Goal: Task Accomplishment & Management: Complete application form

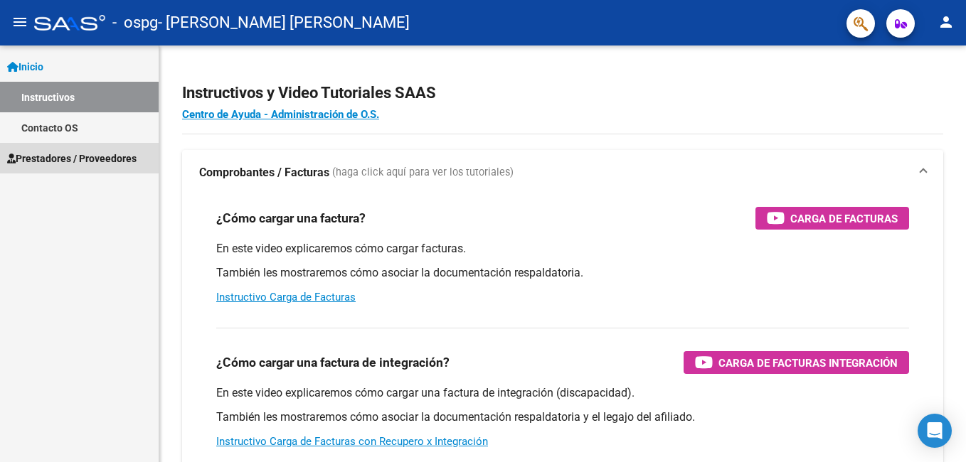
click at [109, 159] on span "Prestadores / Proveedores" at bounding box center [71, 159] width 129 height 16
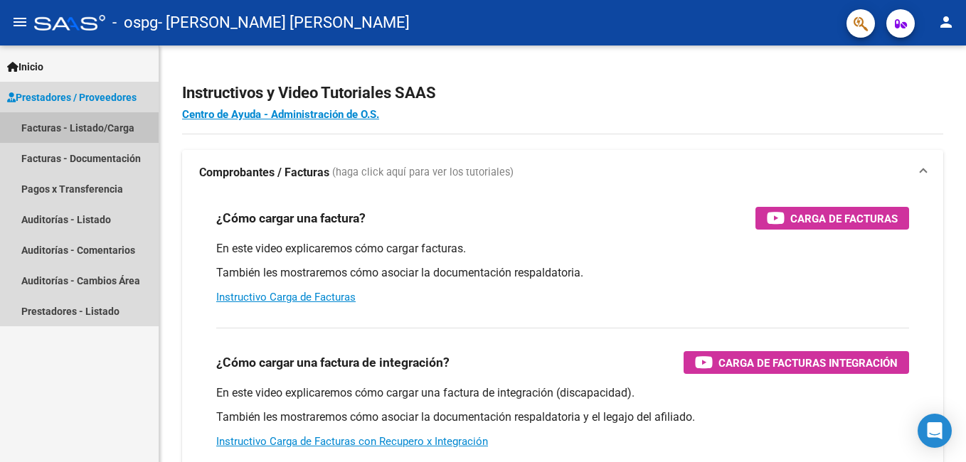
click at [108, 128] on link "Facturas - Listado/Carga" at bounding box center [79, 127] width 159 height 31
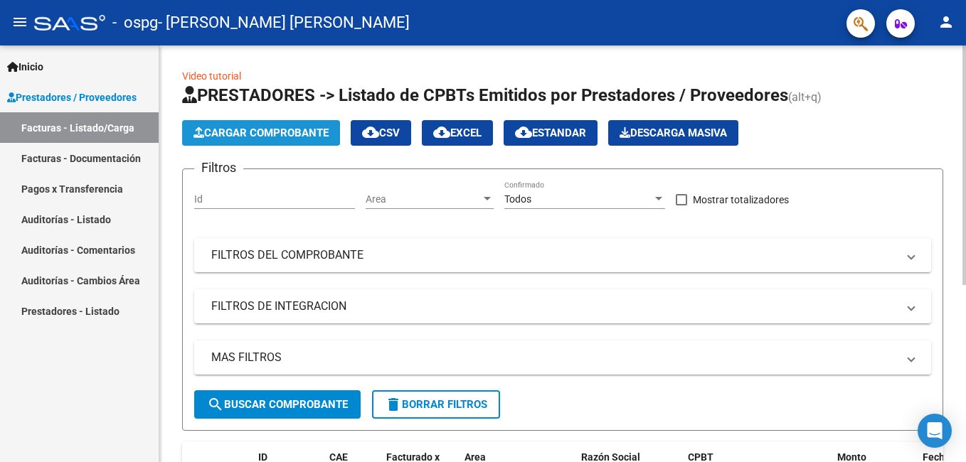
click at [265, 134] on span "Cargar Comprobante" at bounding box center [260, 133] width 135 height 13
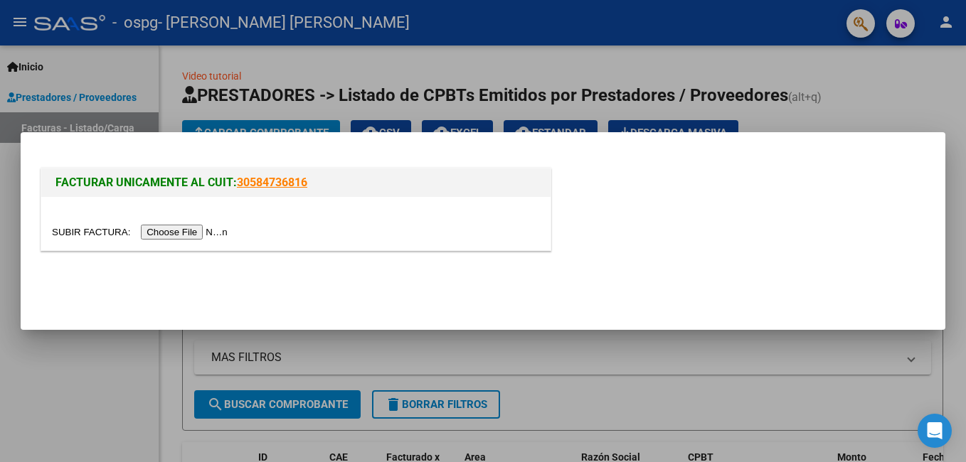
click at [179, 228] on input "file" at bounding box center [142, 232] width 180 height 15
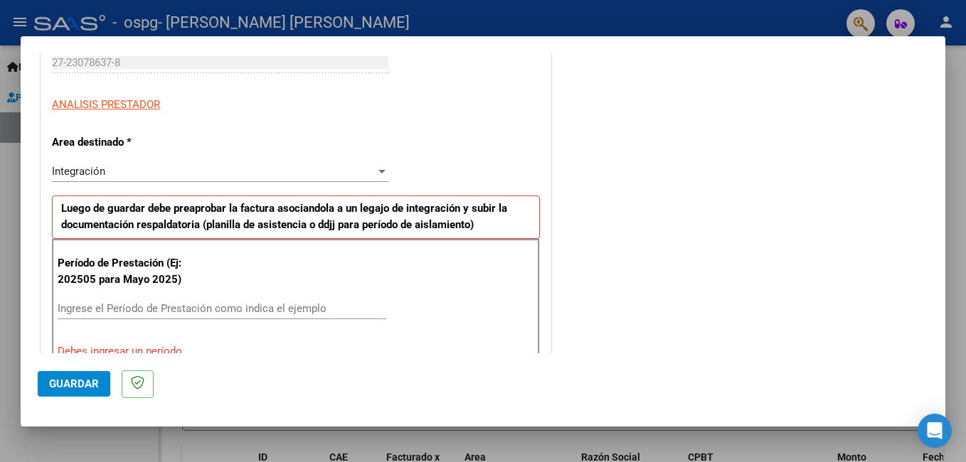
scroll to position [265, 0]
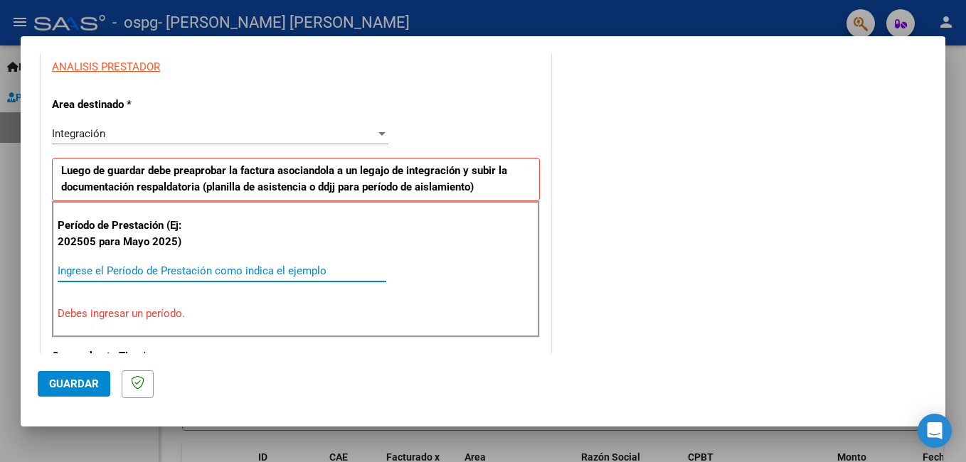
click at [176, 269] on input "Ingrese el Período de Prestación como indica el ejemplo" at bounding box center [222, 271] width 328 height 13
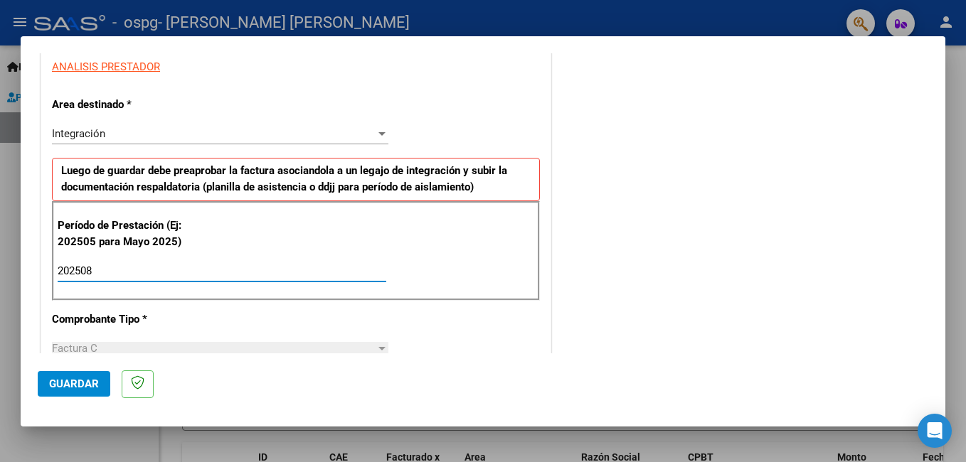
type input "202508"
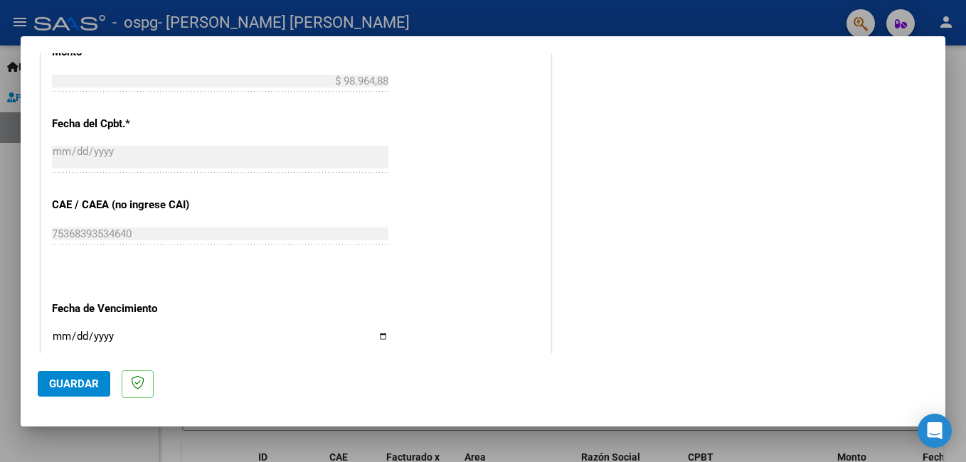
scroll to position [786, 0]
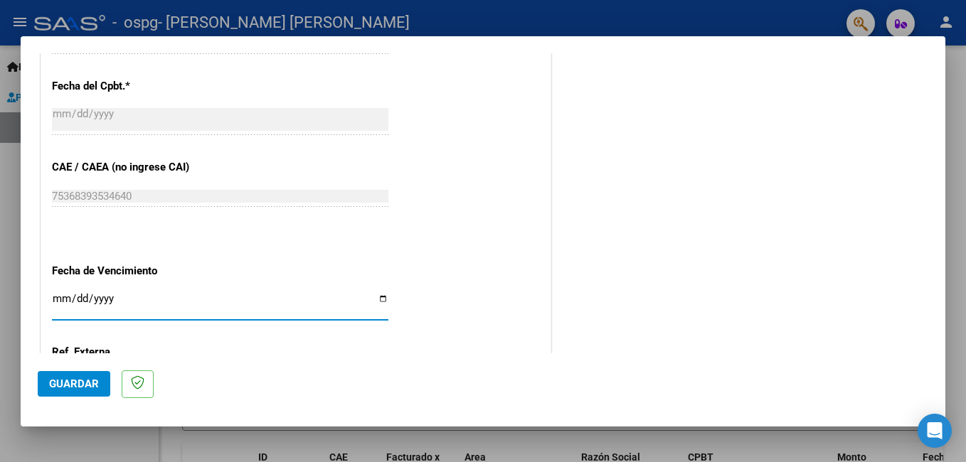
click at [376, 297] on input "Ingresar la fecha" at bounding box center [220, 304] width 336 height 23
type input "[DATE]"
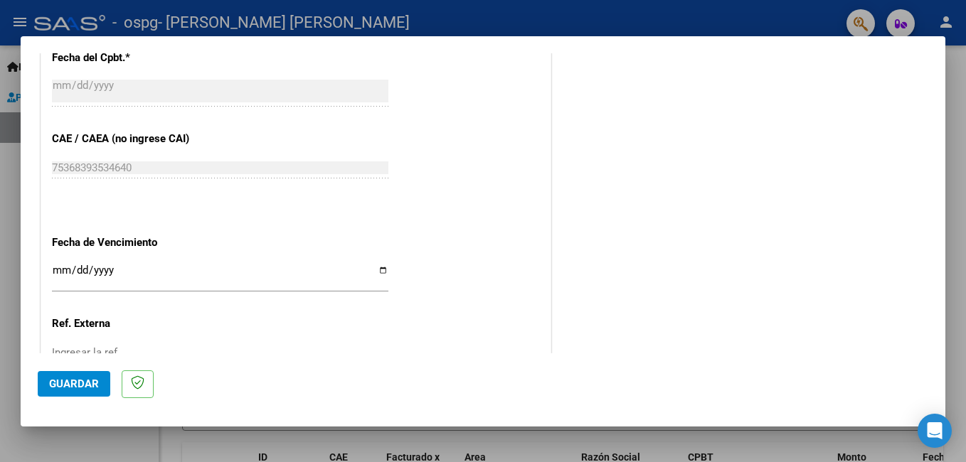
scroll to position [924, 0]
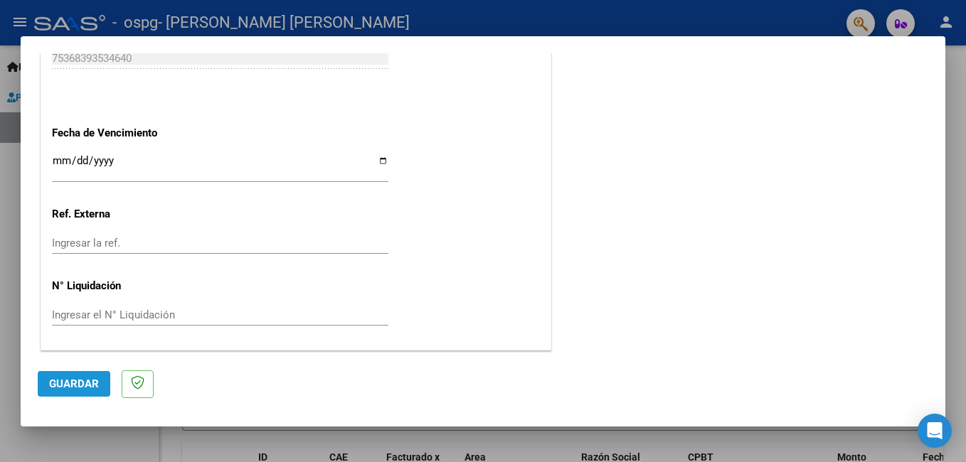
click at [70, 382] on span "Guardar" at bounding box center [74, 384] width 50 height 13
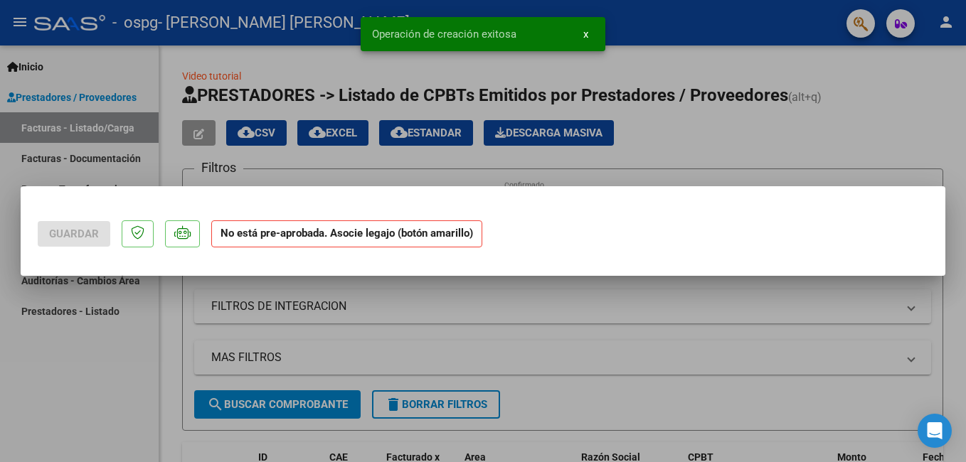
scroll to position [0, 0]
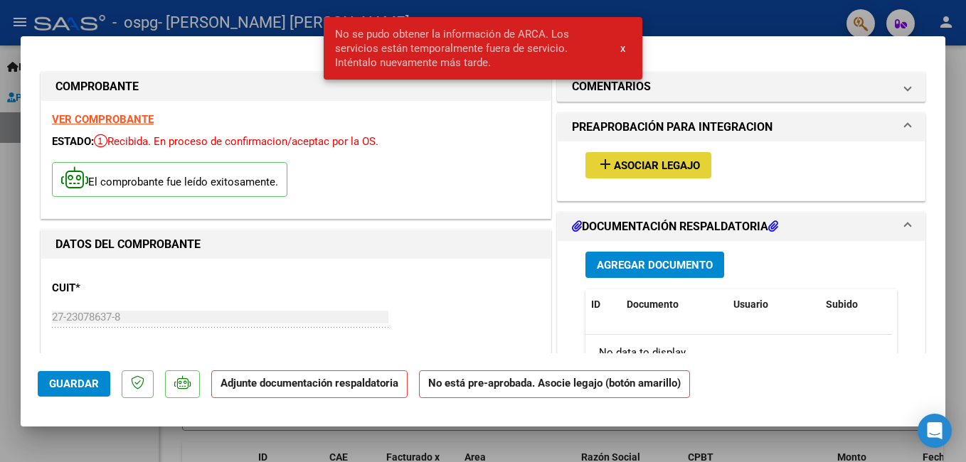
click at [638, 166] on span "Asociar Legajo" at bounding box center [657, 165] width 86 height 13
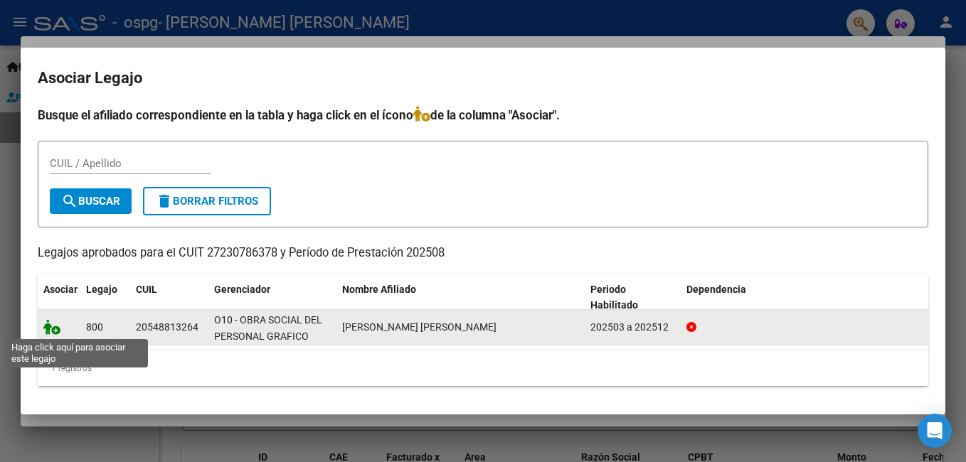
click at [50, 328] on icon at bounding box center [51, 327] width 17 height 16
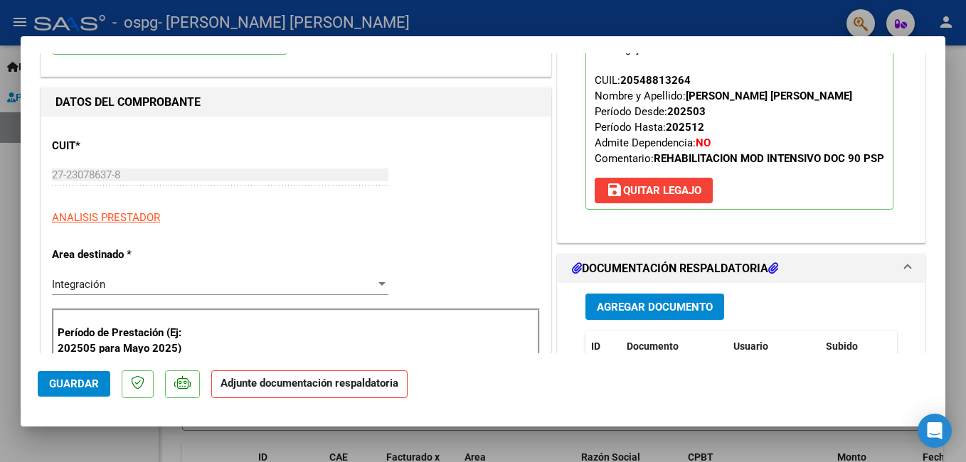
scroll to position [218, 0]
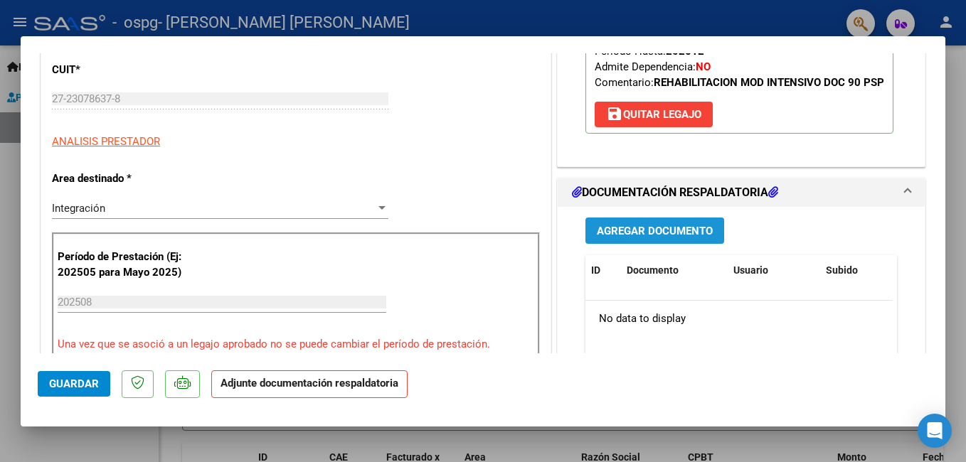
click at [630, 237] on span "Agregar Documento" at bounding box center [655, 231] width 116 height 13
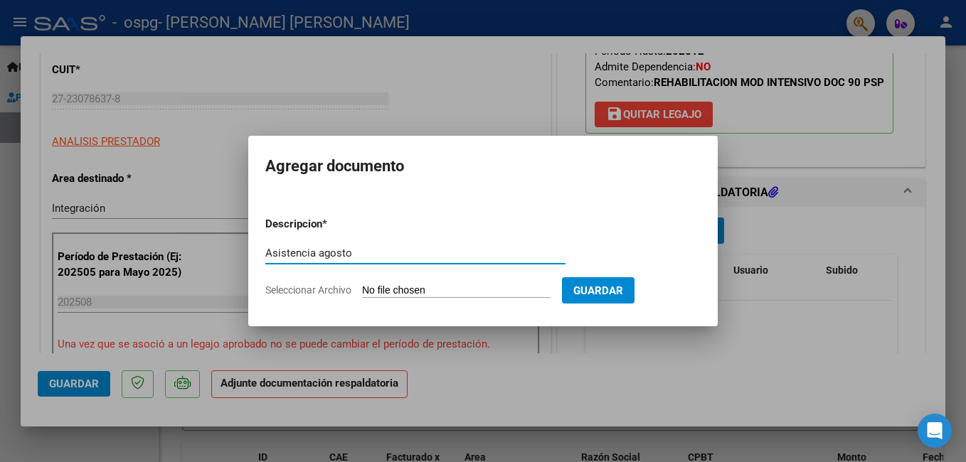
type input "Asistencia agosto"
click at [381, 291] on input "Seleccionar Archivo" at bounding box center [456, 291] width 188 height 14
type input "C:\fakepath\asistencia agosto [PERSON_NAME].pdf"
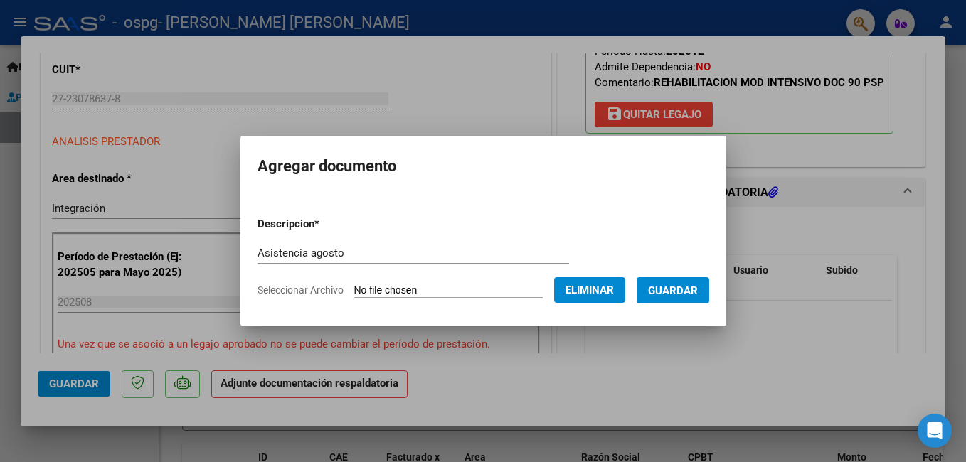
click at [672, 292] on span "Guardar" at bounding box center [673, 290] width 50 height 13
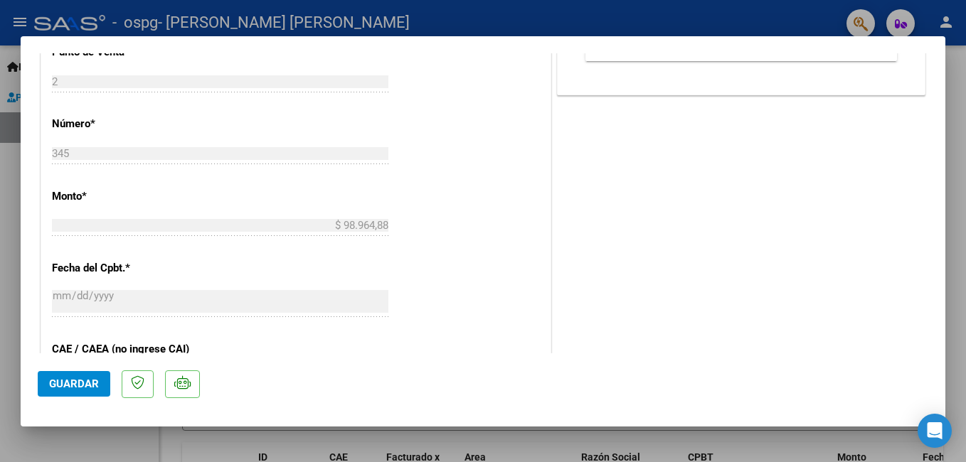
scroll to position [673, 0]
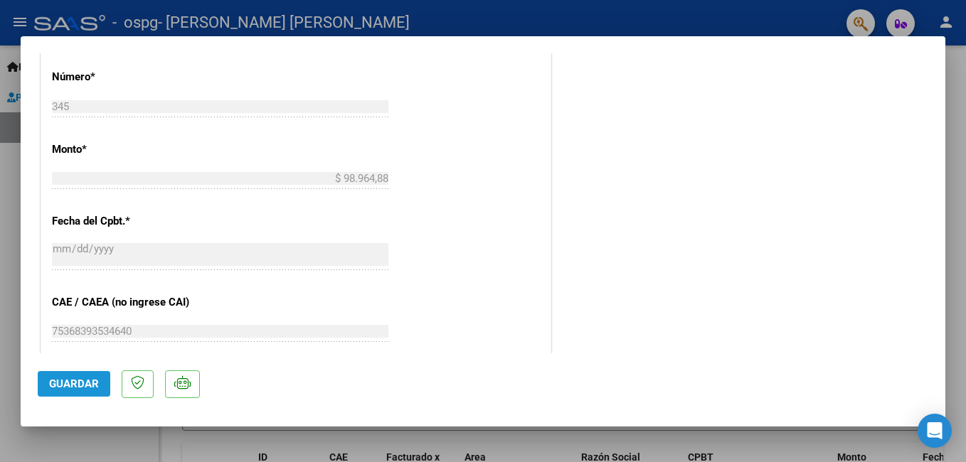
click at [69, 386] on span "Guardar" at bounding box center [74, 384] width 50 height 13
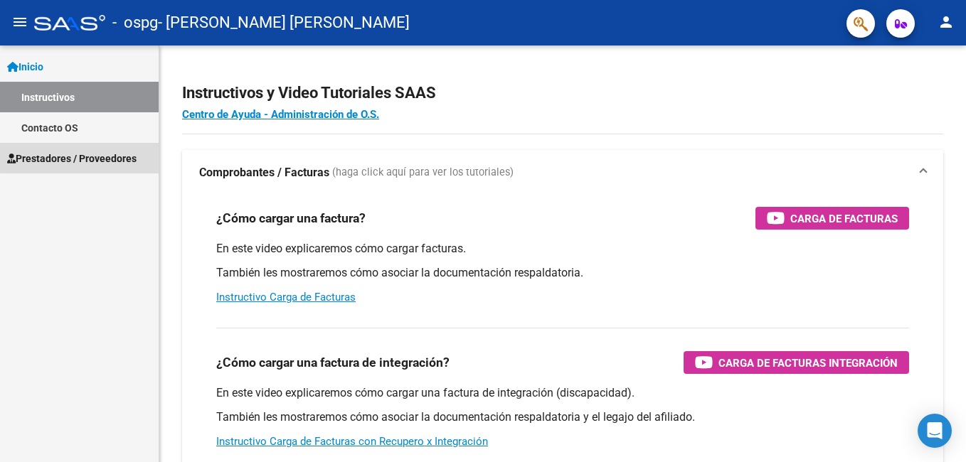
click at [109, 155] on span "Prestadores / Proveedores" at bounding box center [71, 159] width 129 height 16
click at [122, 156] on span "Prestadores / Proveedores" at bounding box center [71, 159] width 129 height 16
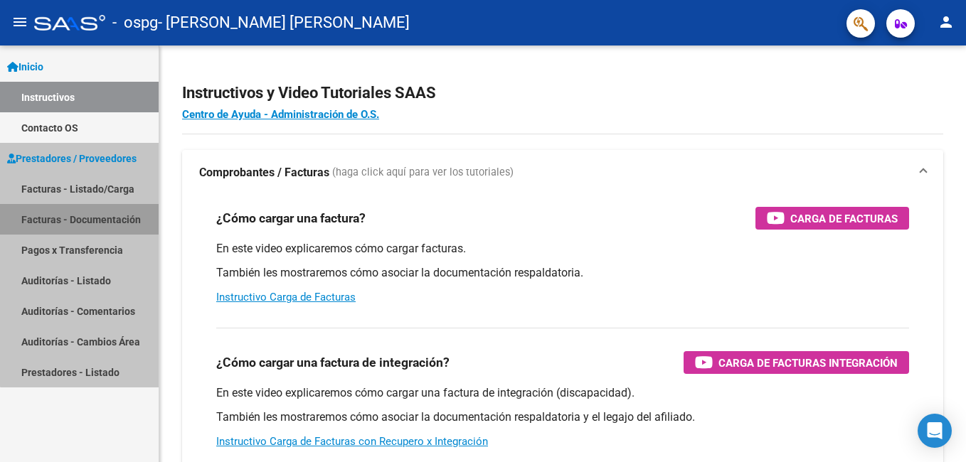
click at [119, 221] on link "Facturas - Documentación" at bounding box center [79, 219] width 159 height 31
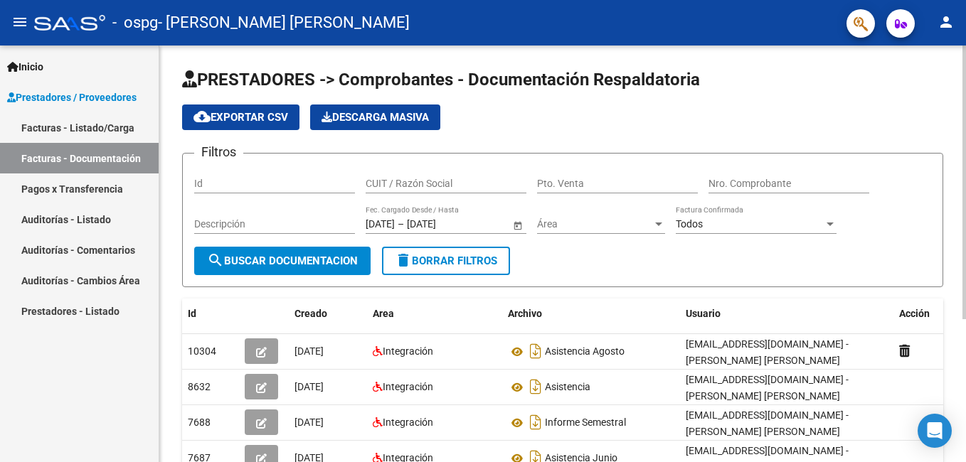
scroll to position [218, 0]
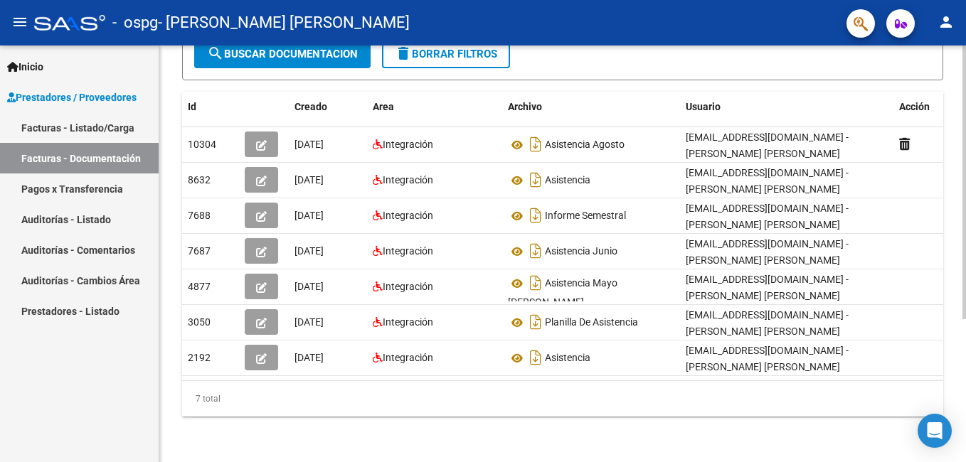
click at [965, 447] on html "menu - ospg - [PERSON_NAME] [PERSON_NAME] person Inicio Instructivos Contacto O…" at bounding box center [483, 231] width 966 height 462
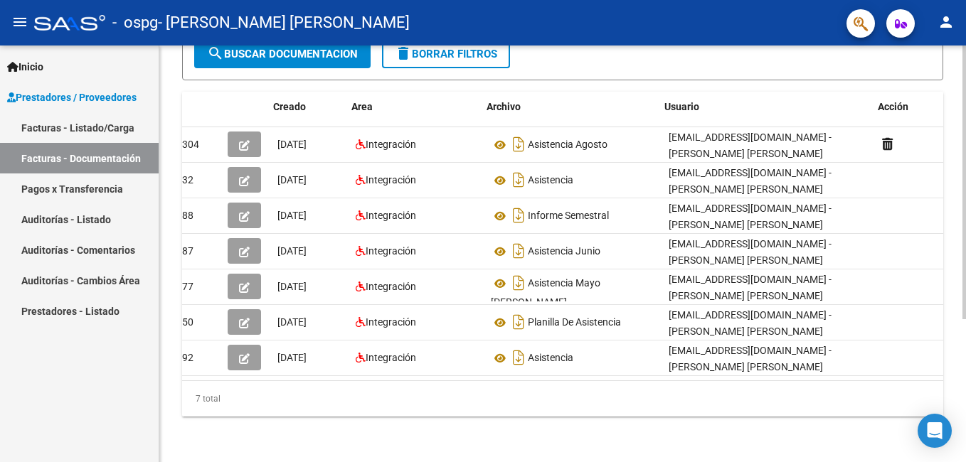
scroll to position [0, 21]
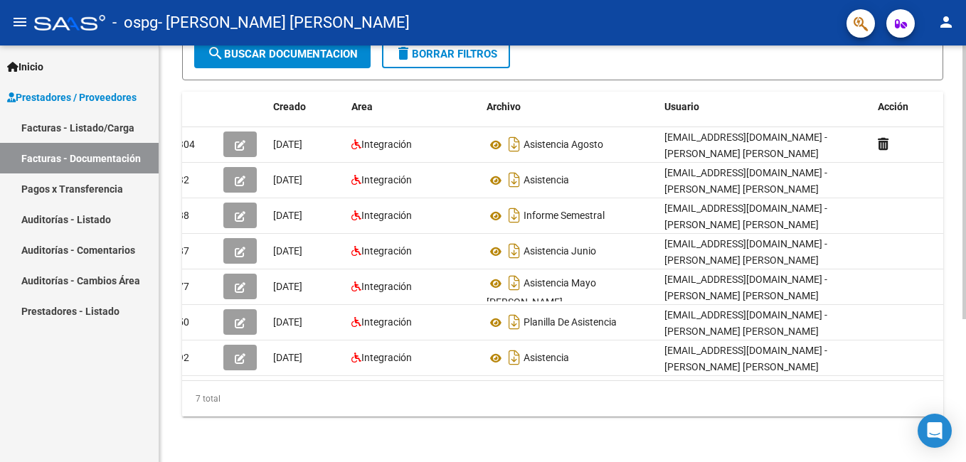
drag, startPoint x: 960, startPoint y: 119, endPoint x: 965, endPoint y: 72, distance: 47.2
click at [960, 116] on div "PRESTADORES -> Comprobantes - Documentación Respaldatoria cloud_download Export…" at bounding box center [562, 151] width 806 height 624
click at [961, 71] on div "PRESTADORES -> Comprobantes - Documentación Respaldatoria cloud_download Export…" at bounding box center [562, 151] width 806 height 624
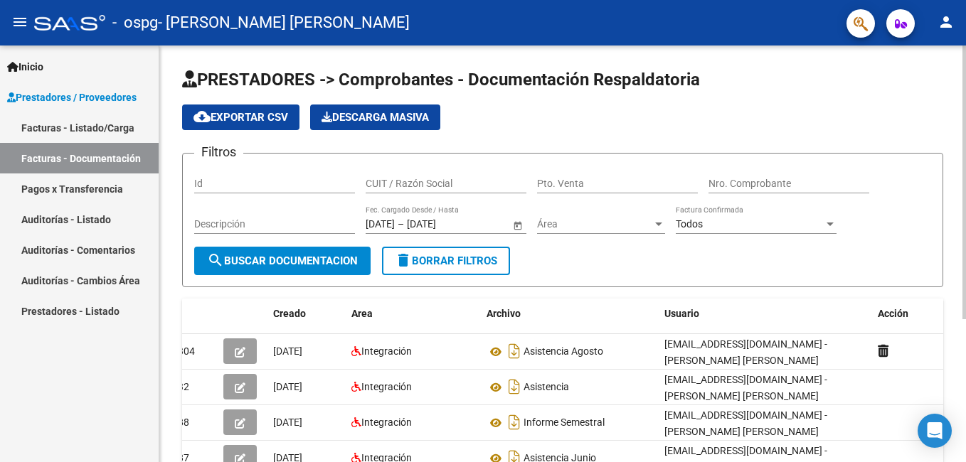
click at [965, 78] on html "menu - ospg - [PERSON_NAME] [PERSON_NAME] person Inicio Instructivos Contacto O…" at bounding box center [483, 231] width 966 height 462
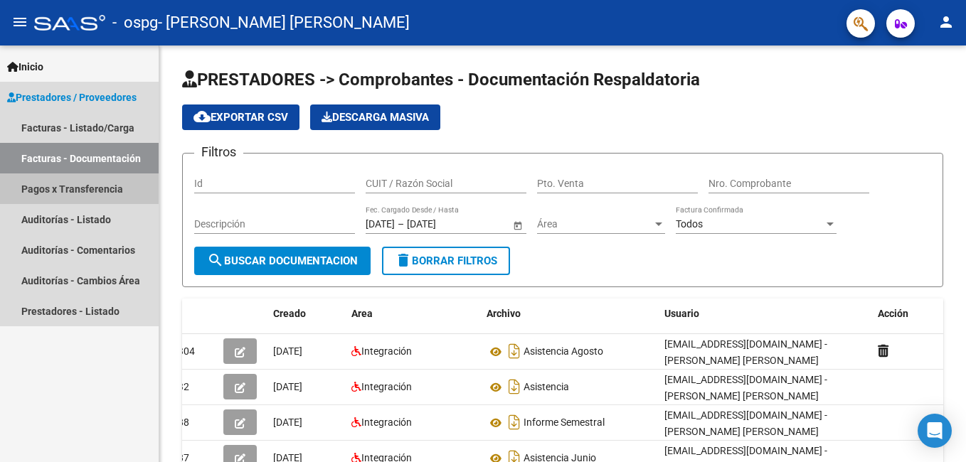
click at [70, 188] on link "Pagos x Transferencia" at bounding box center [79, 188] width 159 height 31
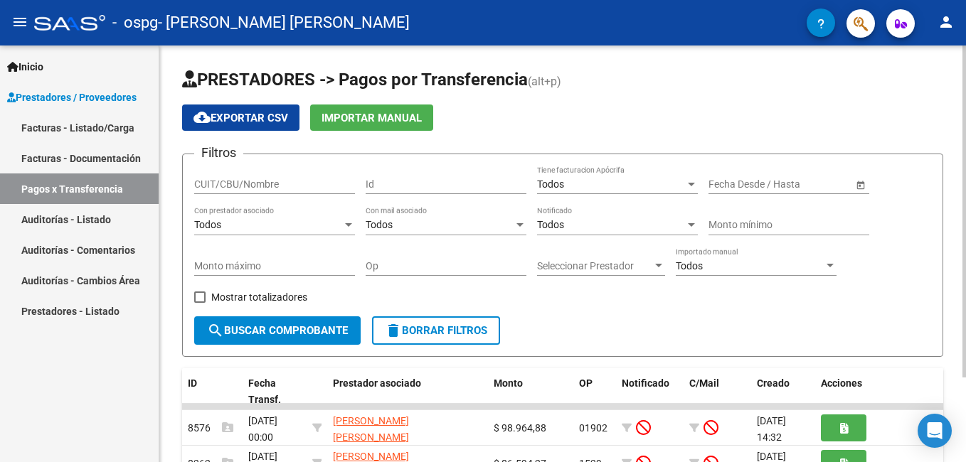
scroll to position [106, 0]
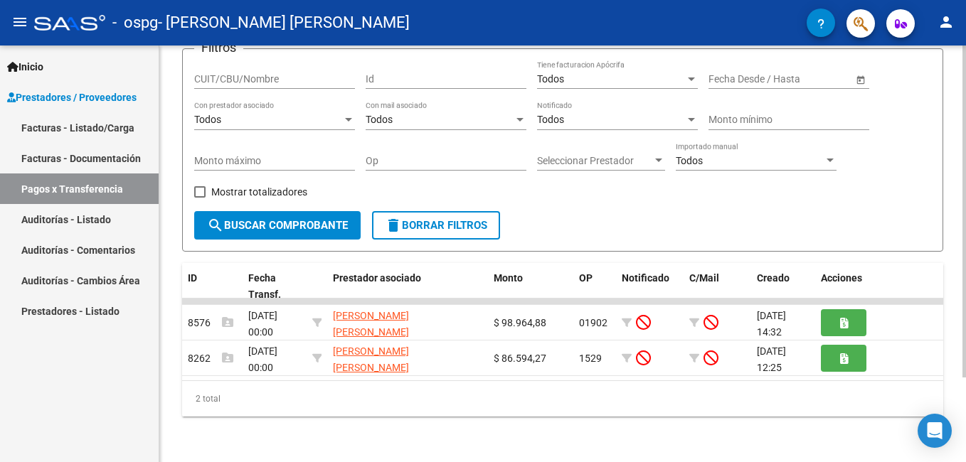
click at [965, 448] on html "menu - ospg - [PERSON_NAME] [PERSON_NAME] person Inicio Instructivos Contacto O…" at bounding box center [483, 231] width 966 height 462
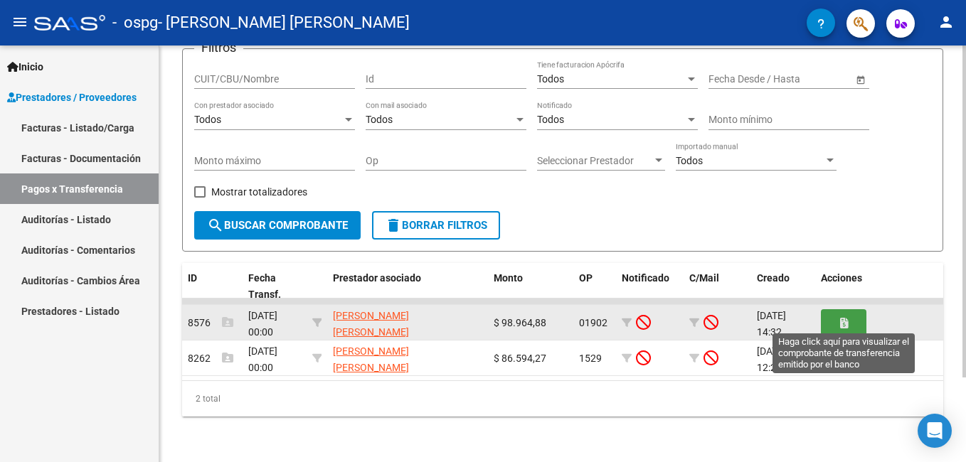
click at [845, 320] on icon "button" at bounding box center [844, 323] width 8 height 11
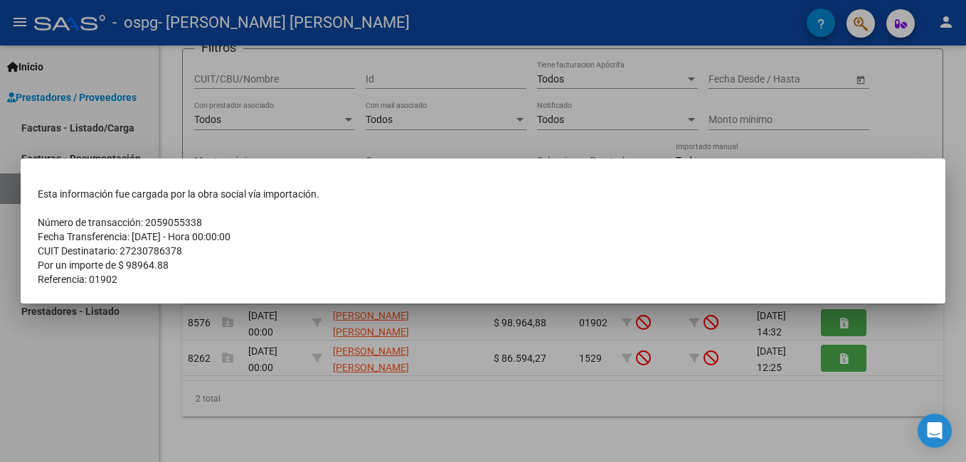
click at [836, 434] on div at bounding box center [483, 231] width 966 height 462
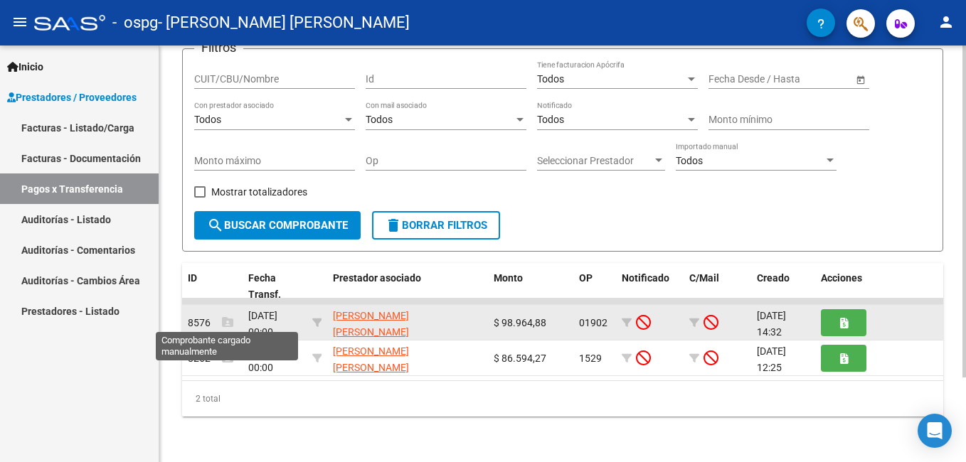
click at [224, 321] on icon at bounding box center [227, 321] width 11 height 11
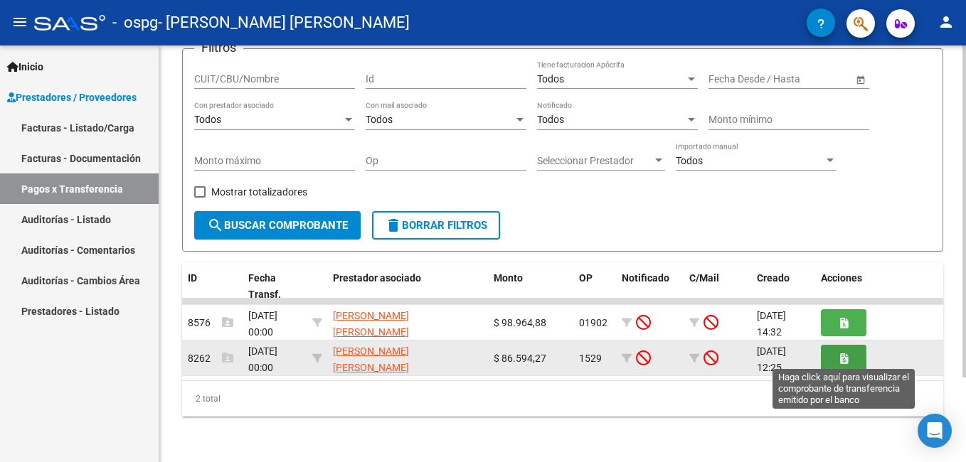
click at [840, 360] on icon "button" at bounding box center [844, 358] width 8 height 11
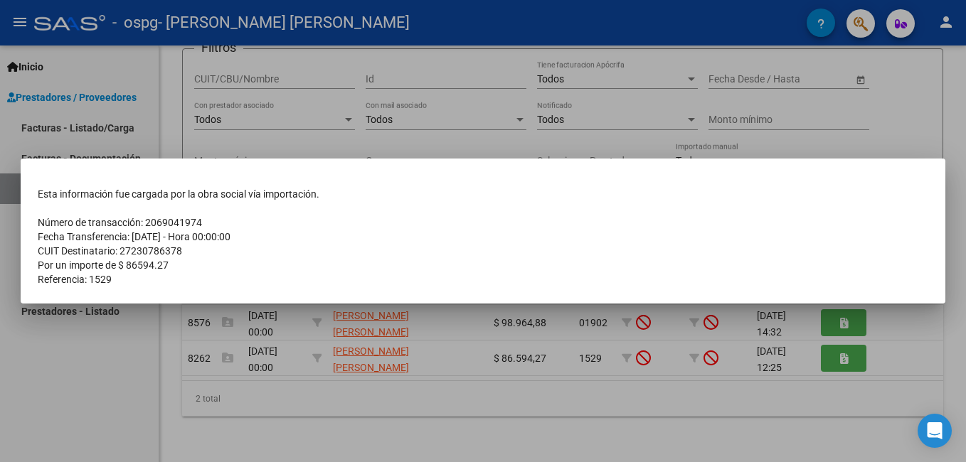
click at [871, 432] on div at bounding box center [483, 231] width 966 height 462
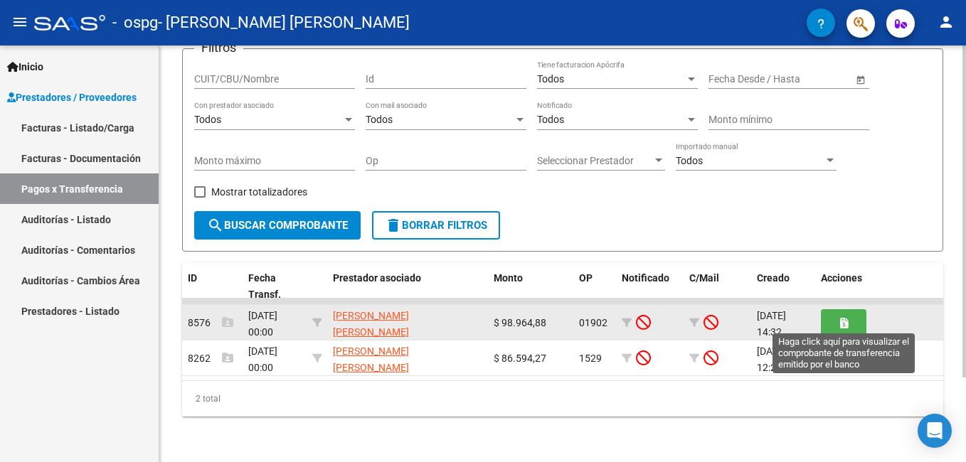
click at [843, 326] on icon "button" at bounding box center [844, 323] width 8 height 11
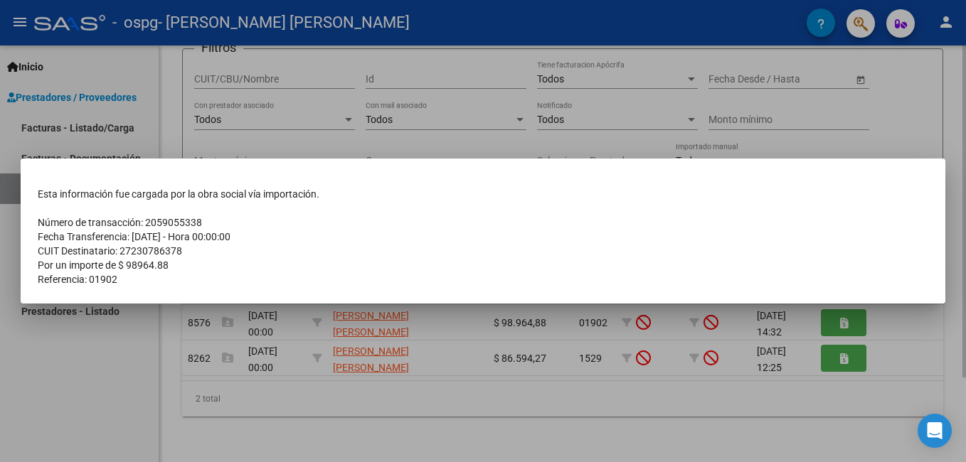
drag, startPoint x: 772, startPoint y: 449, endPoint x: 780, endPoint y: 446, distance: 8.3
click at [774, 449] on div at bounding box center [483, 231] width 966 height 462
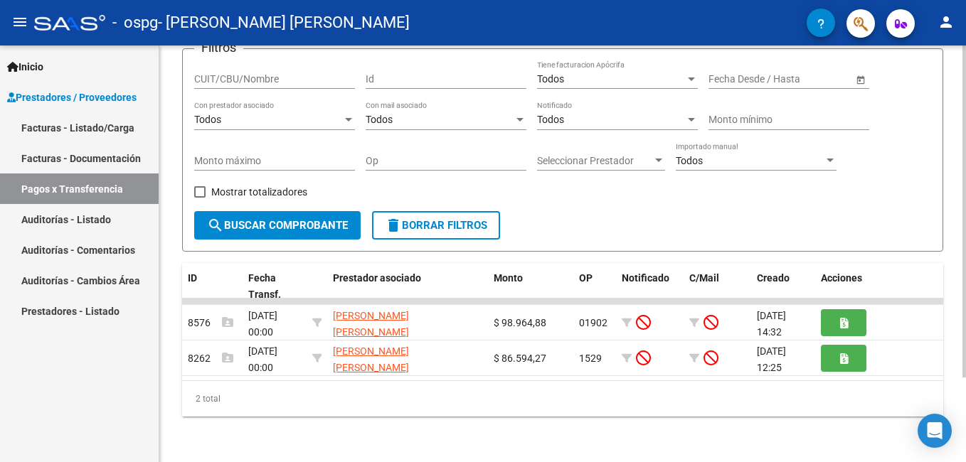
click at [965, 444] on html "menu - ospg - [PERSON_NAME] [PERSON_NAME] person Inicio Instructivos Contacto O…" at bounding box center [483, 231] width 966 height 462
click at [210, 219] on mat-icon "search" at bounding box center [215, 225] width 17 height 17
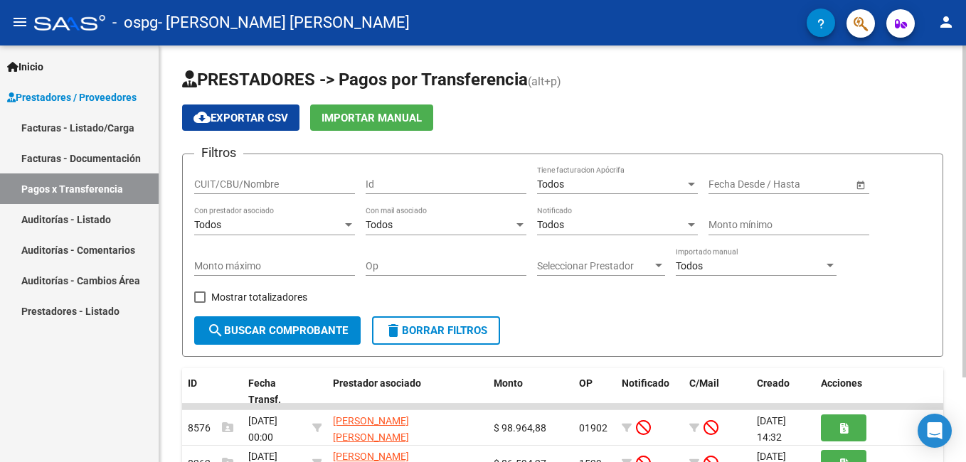
click at [963, 68] on div at bounding box center [964, 254] width 4 height 417
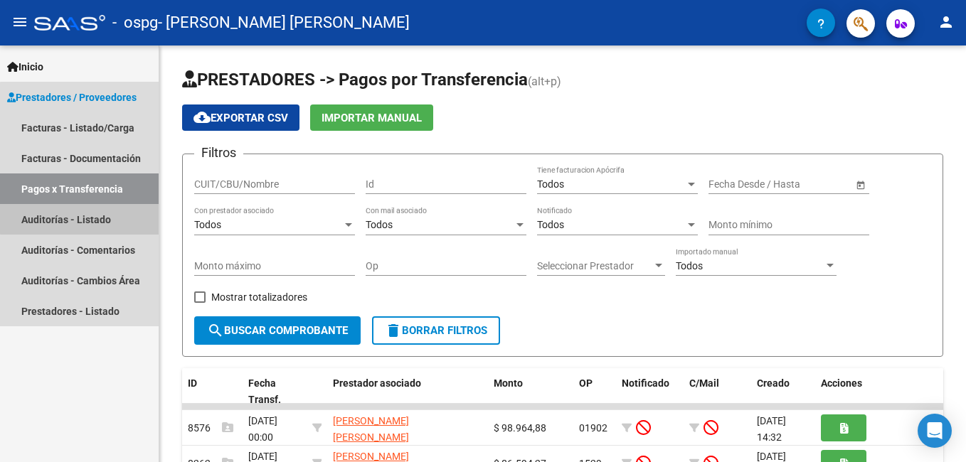
click at [84, 218] on link "Auditorías - Listado" at bounding box center [79, 219] width 159 height 31
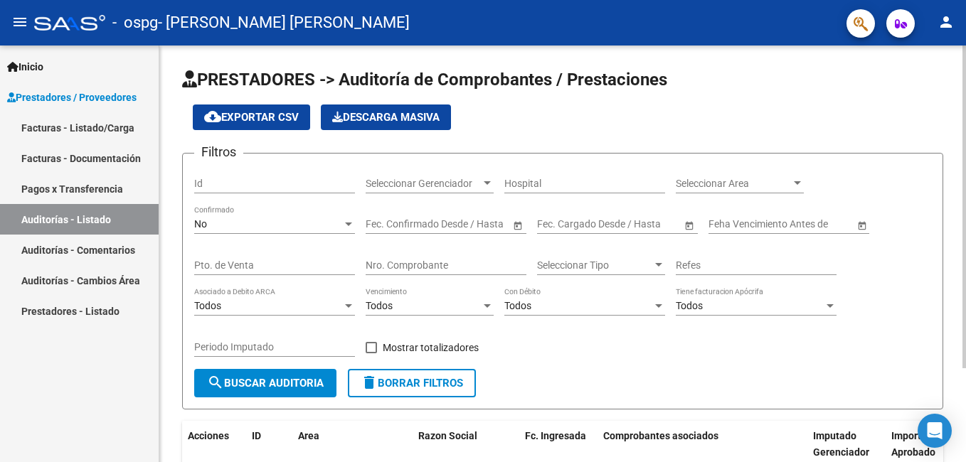
click at [961, 420] on div "PRESTADORES -> Auditoría de Comprobantes / Prestaciones cloud_download Exportar…" at bounding box center [562, 315] width 806 height 538
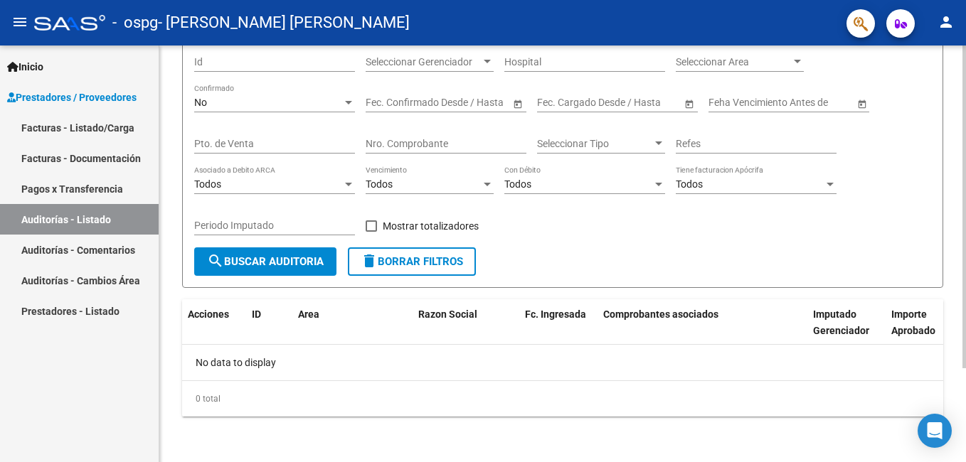
click at [963, 454] on div at bounding box center [964, 254] width 4 height 417
click at [961, 127] on div "PRESTADORES -> Auditoría de Comprobantes / Prestaciones cloud_download Exportar…" at bounding box center [562, 193] width 806 height 538
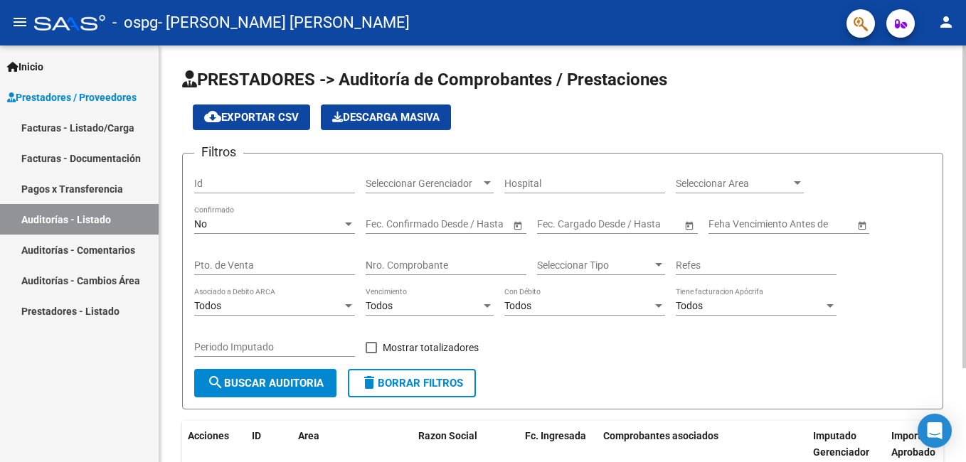
click at [963, 109] on div at bounding box center [964, 254] width 4 height 417
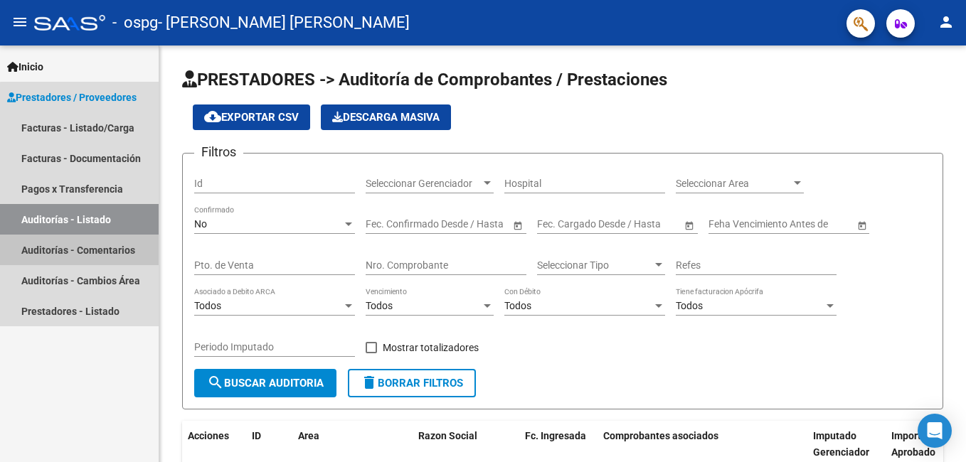
click at [84, 250] on link "Auditorías - Comentarios" at bounding box center [79, 250] width 159 height 31
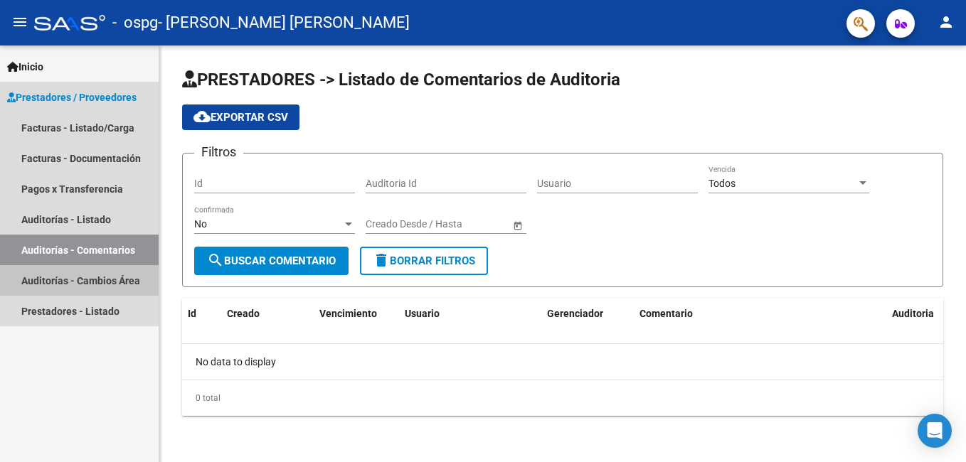
click at [88, 278] on link "Auditorías - Cambios Área" at bounding box center [79, 280] width 159 height 31
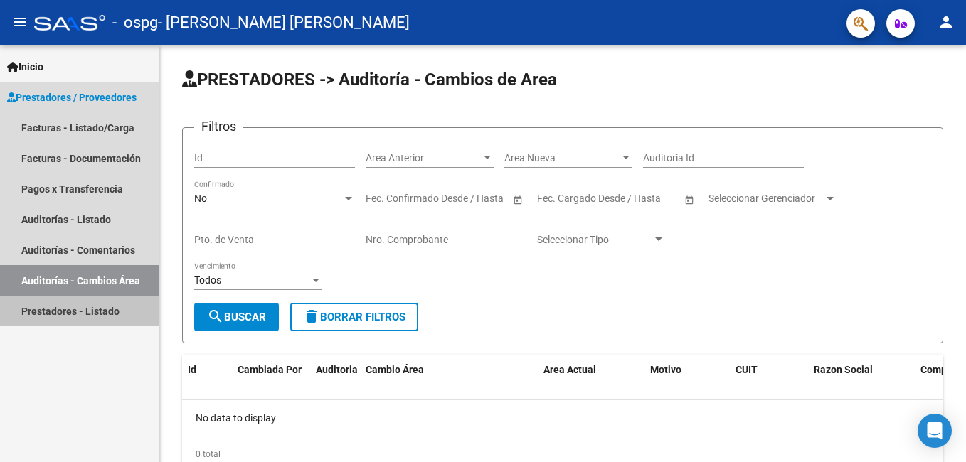
click at [95, 314] on link "Prestadores - Listado" at bounding box center [79, 311] width 159 height 31
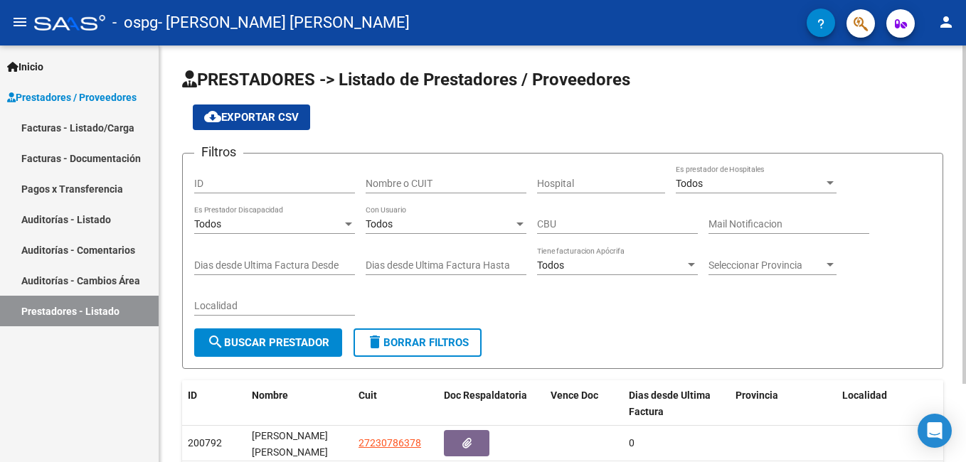
click at [960, 437] on div "PRESTADORES -> Listado de Prestadores / Proveedores cloud_download Exportar CSV…" at bounding box center [562, 297] width 806 height 502
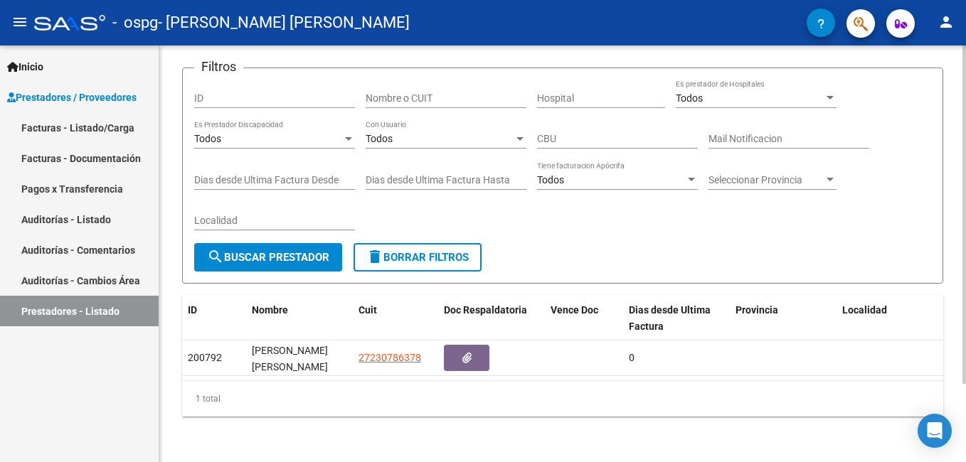
click at [965, 425] on html "menu - ospg - [PERSON_NAME] [PERSON_NAME] person Inicio Instructivos Contacto O…" at bounding box center [483, 231] width 966 height 462
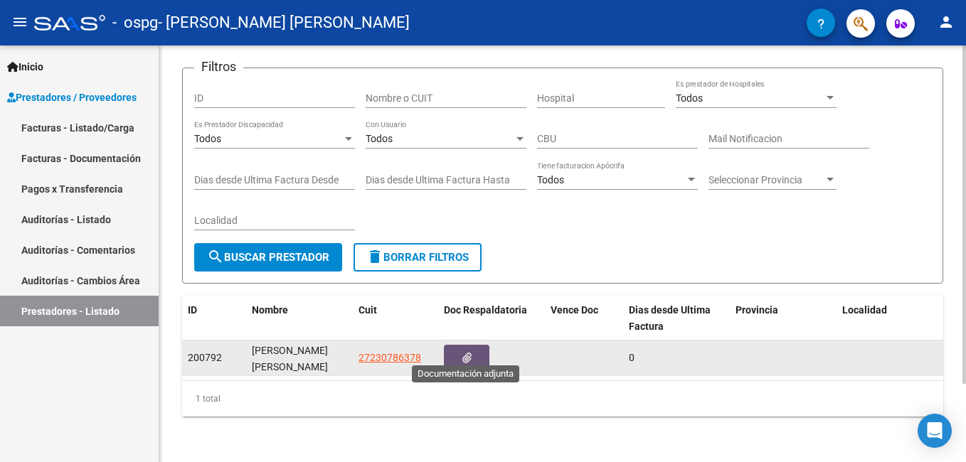
click at [467, 353] on icon "button" at bounding box center [466, 358] width 9 height 11
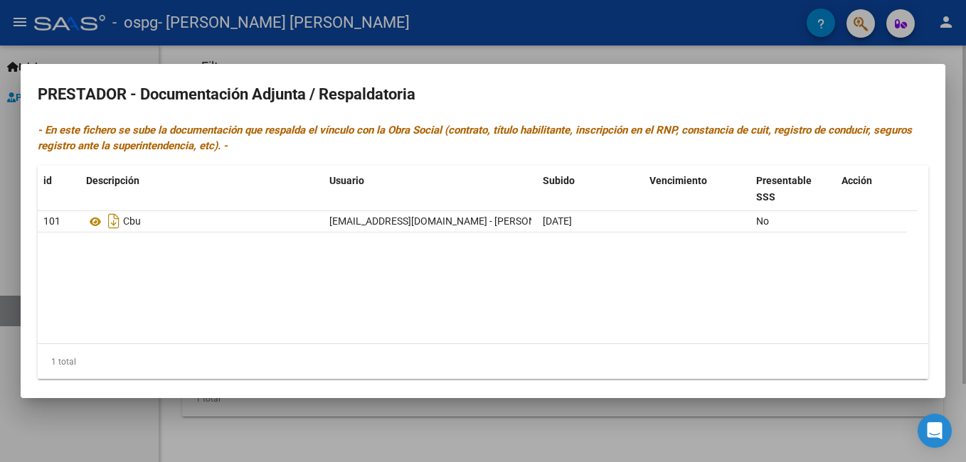
drag, startPoint x: 641, startPoint y: 432, endPoint x: 647, endPoint y: 418, distance: 15.3
click at [647, 422] on div at bounding box center [483, 231] width 966 height 462
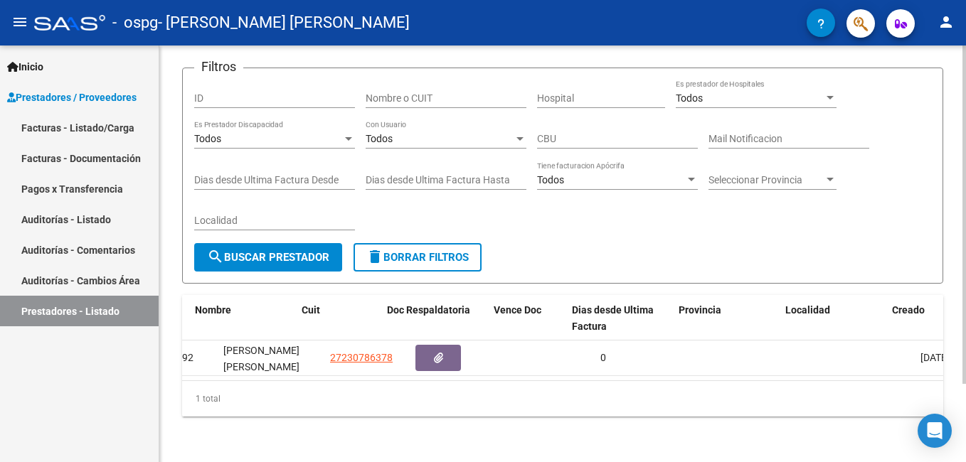
scroll to position [0, 78]
